Goal: Task Accomplishment & Management: Use online tool/utility

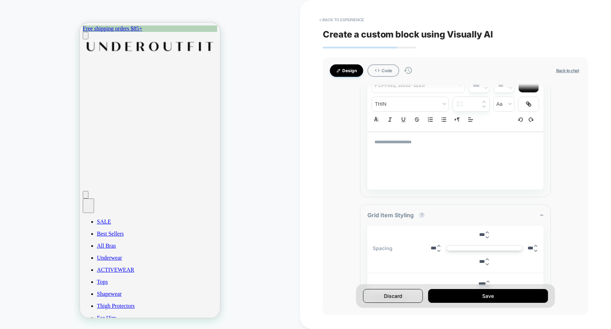
scroll to position [897, 0]
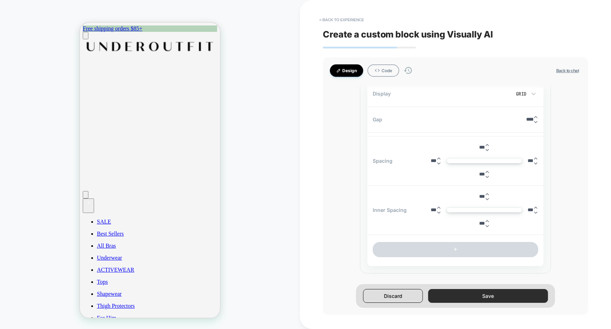
click at [466, 294] on button "Save" at bounding box center [487, 296] width 119 height 14
type textarea "*"
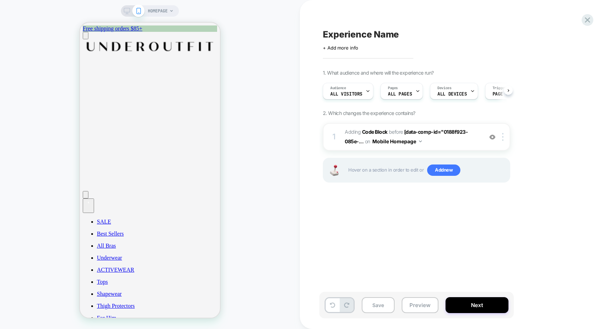
scroll to position [0, 0]
click at [455, 305] on button "Next" at bounding box center [476, 305] width 63 height 16
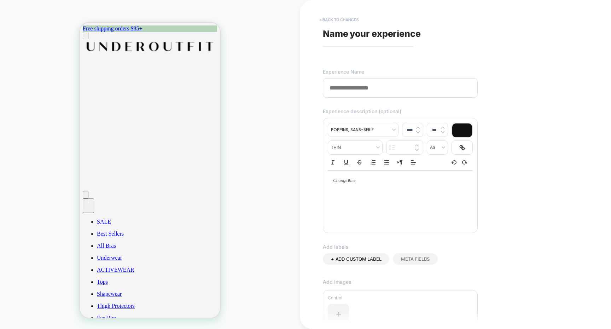
click at [344, 16] on button "< Back to changes" at bounding box center [339, 19] width 47 height 11
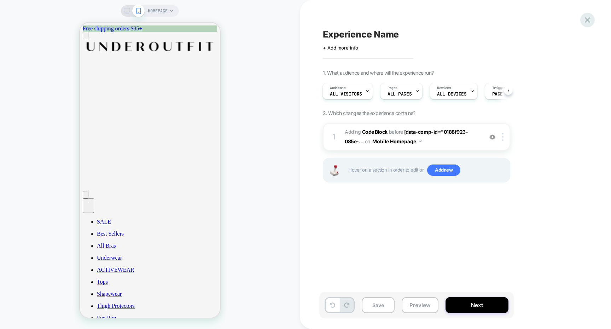
click at [589, 22] on icon at bounding box center [588, 20] width 10 height 10
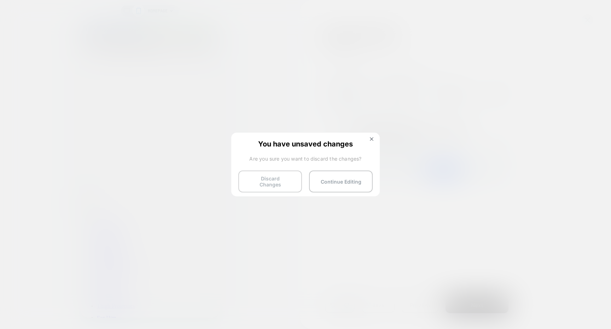
click at [279, 182] on button "Discard Changes" at bounding box center [270, 181] width 64 height 22
